Goal: Navigation & Orientation: Find specific page/section

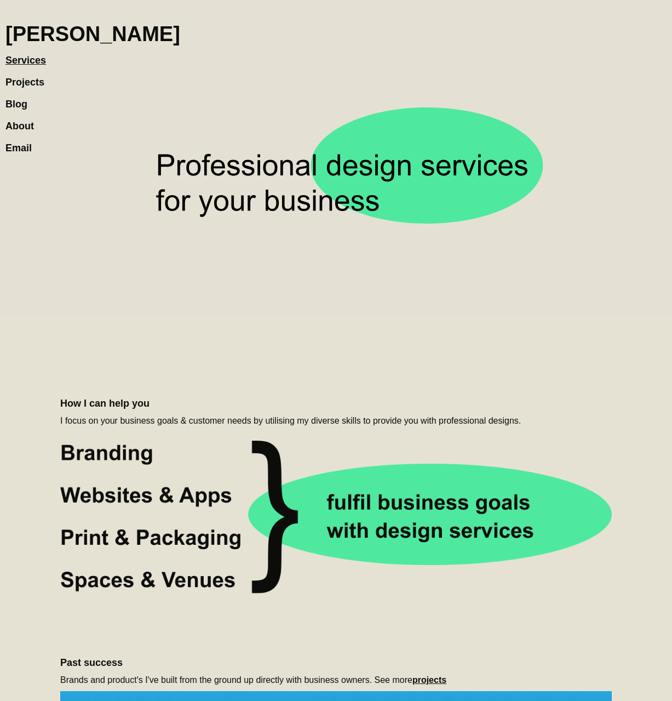
click at [23, 78] on link "Projects" at bounding box center [30, 77] width 50 height 22
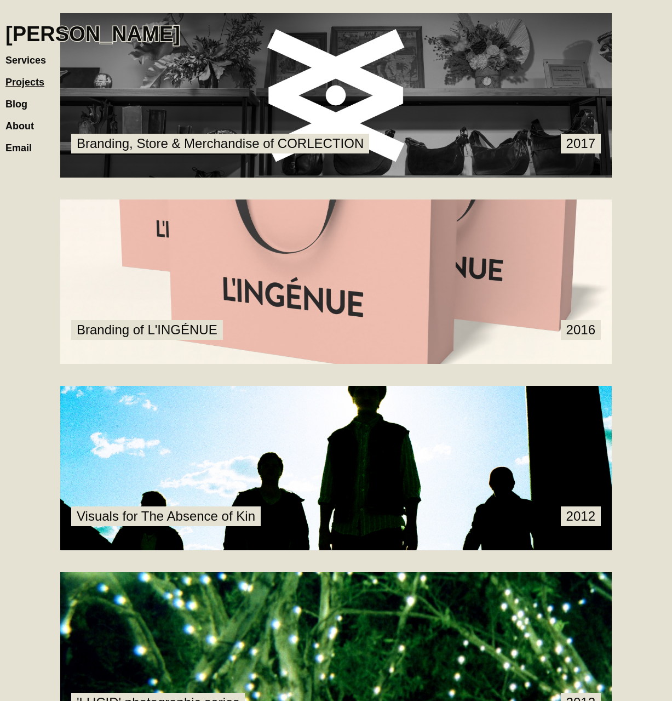
scroll to position [1600, 0]
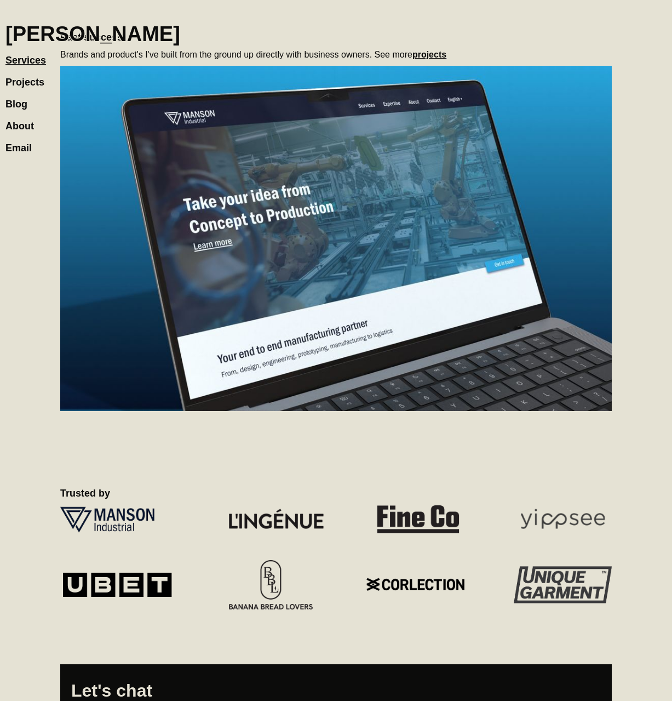
scroll to position [746, 0]
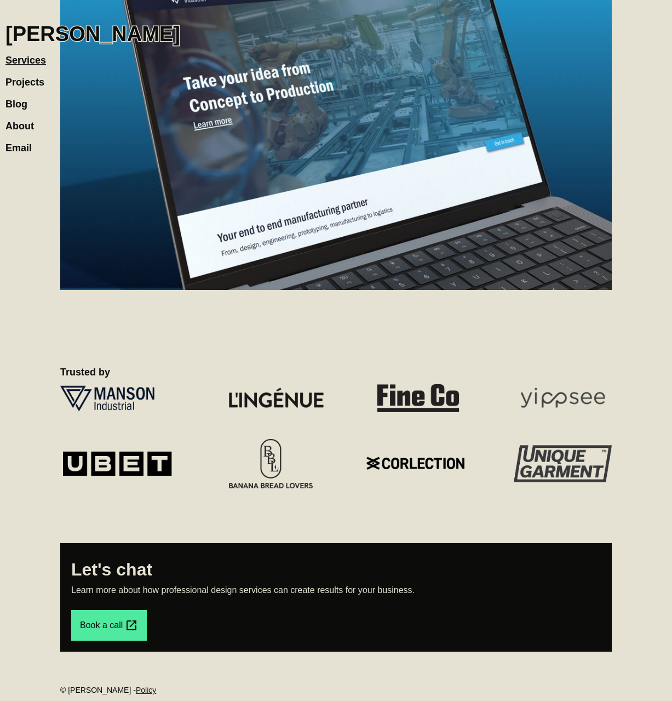
click at [148, 692] on link "Policy" at bounding box center [146, 689] width 20 height 9
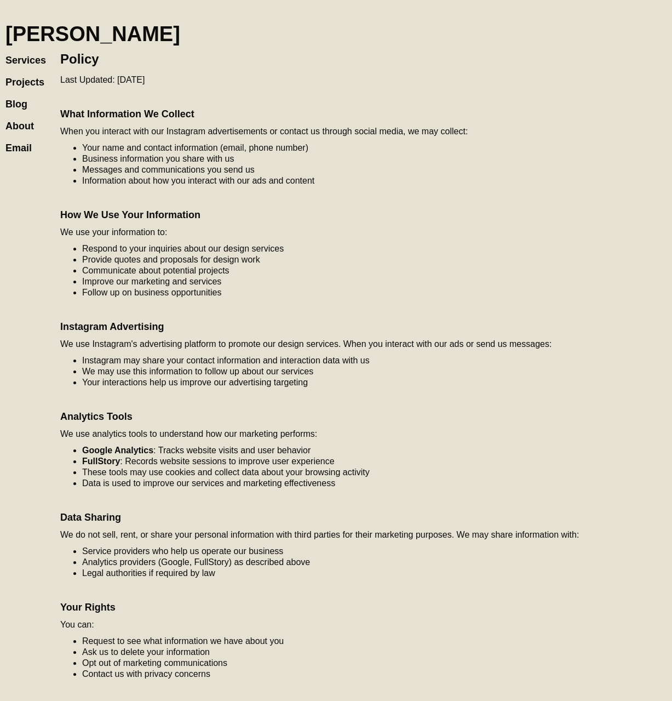
click at [93, 31] on h1 "[PERSON_NAME]" at bounding box center [92, 34] width 175 height 24
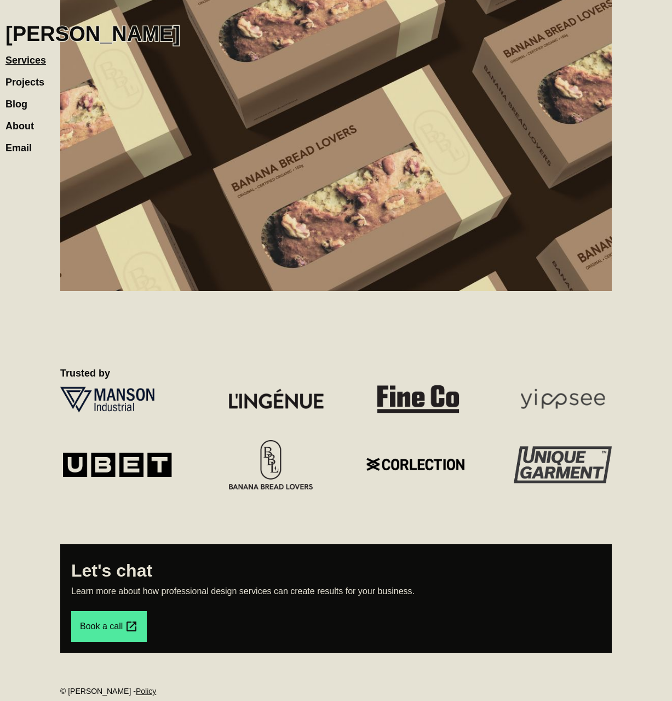
scroll to position [746, 0]
